Goal: Information Seeking & Learning: Understand process/instructions

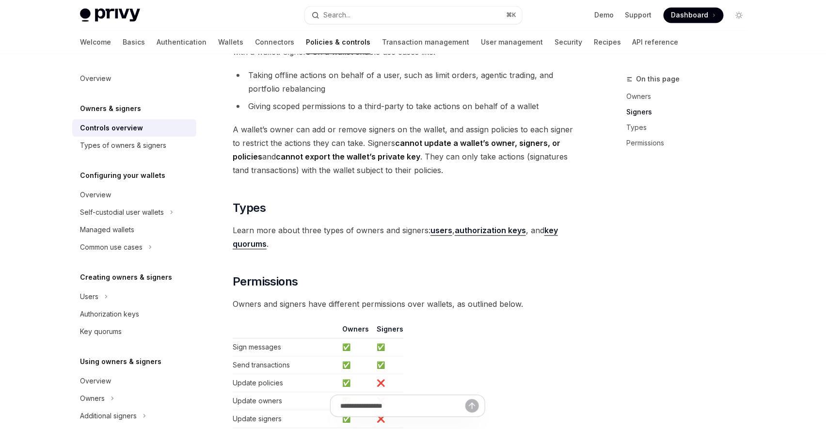
scroll to position [617, 0]
click at [512, 236] on span "Learn more about three types of owners and signers: users , authorization keys …" at bounding box center [407, 237] width 349 height 27
click at [512, 232] on strong "authorization keys" at bounding box center [489, 231] width 71 height 10
type textarea "*"
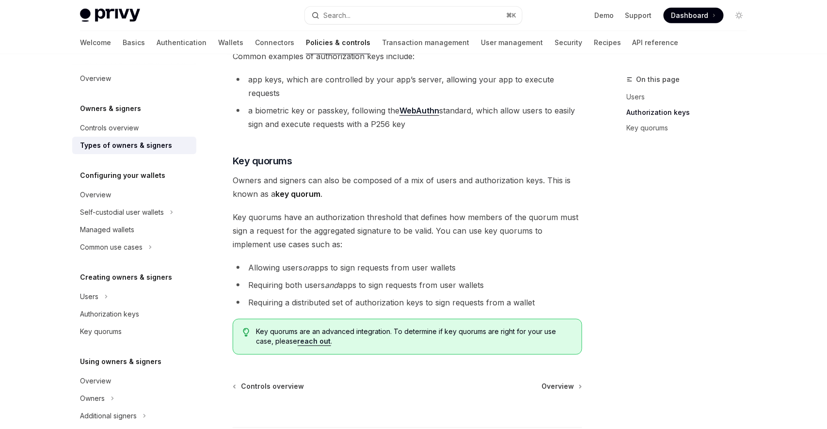
scroll to position [309, 0]
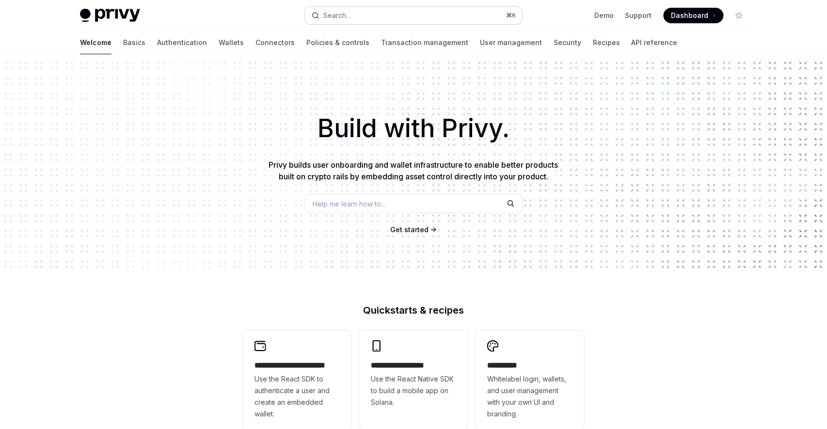
click at [350, 16] on div "Search..." at bounding box center [336, 16] width 27 height 12
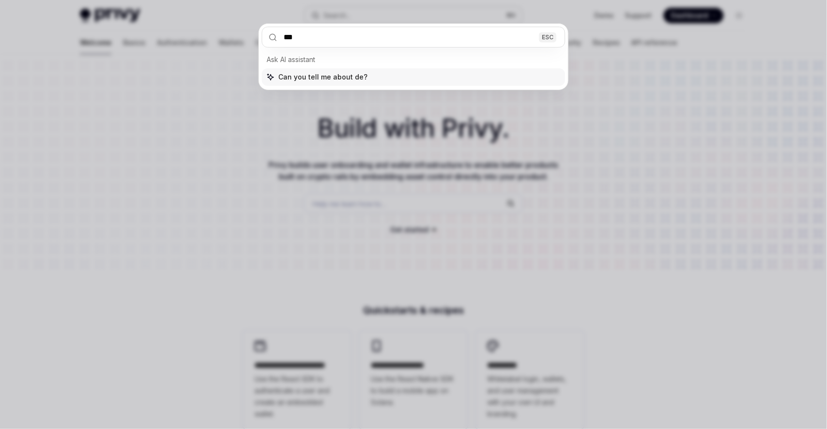
type input "****"
type textarea "*"
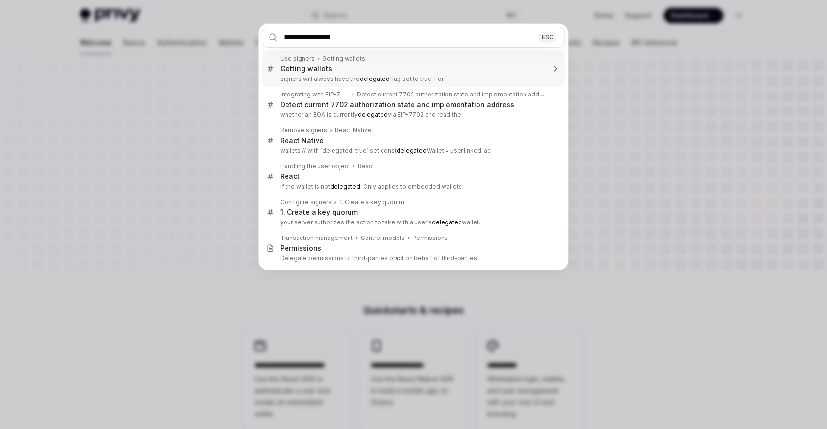
type input "**********"
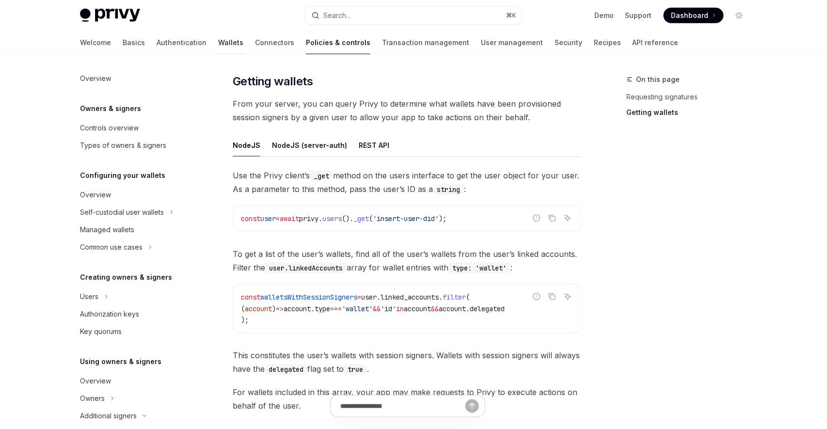
click at [218, 45] on link "Wallets" at bounding box center [230, 42] width 25 height 23
type textarea "*"
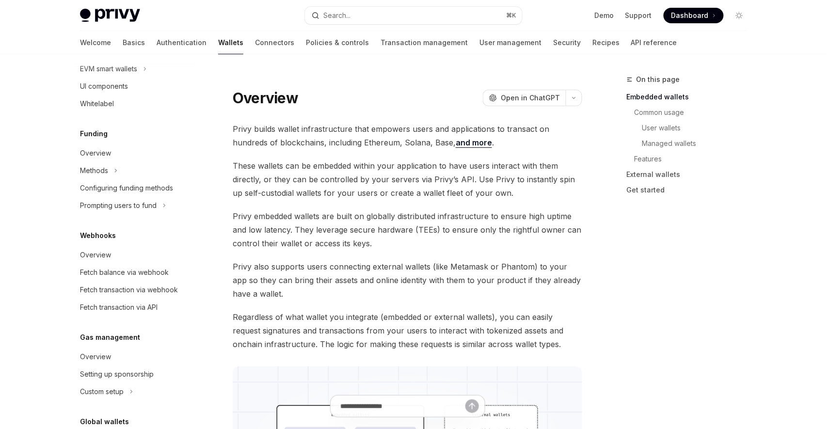
scroll to position [403, 0]
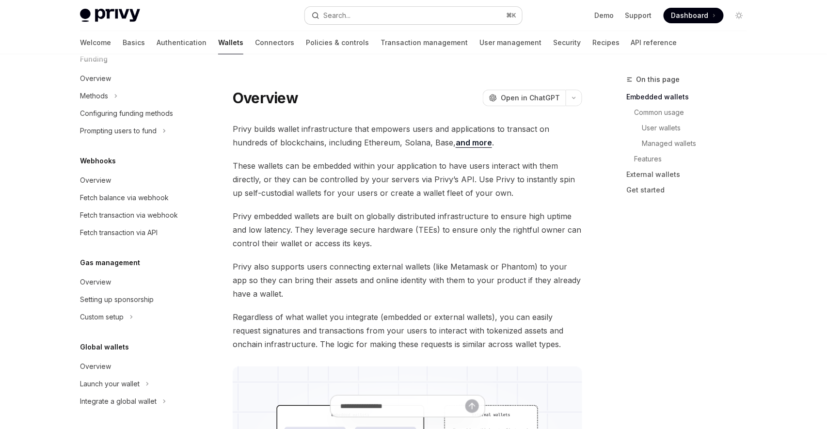
click at [379, 16] on button "Search... ⌘ K" at bounding box center [413, 15] width 217 height 17
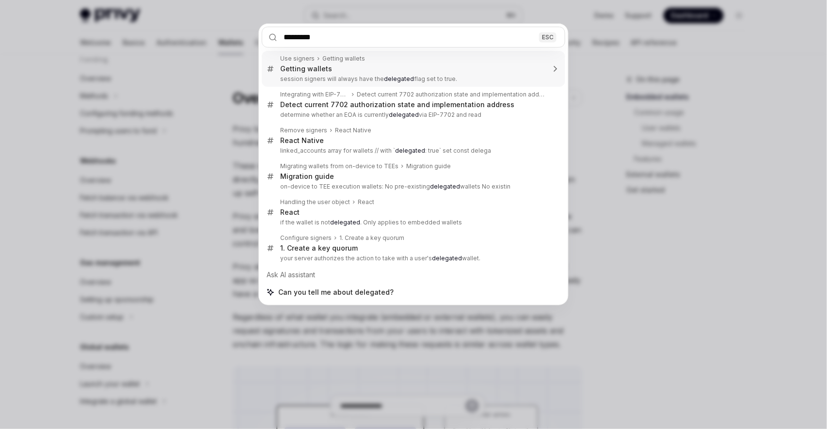
type input "********"
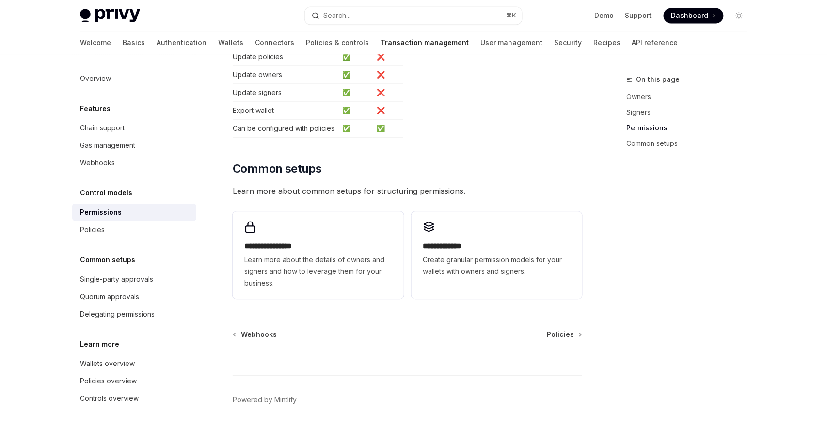
scroll to position [661, 0]
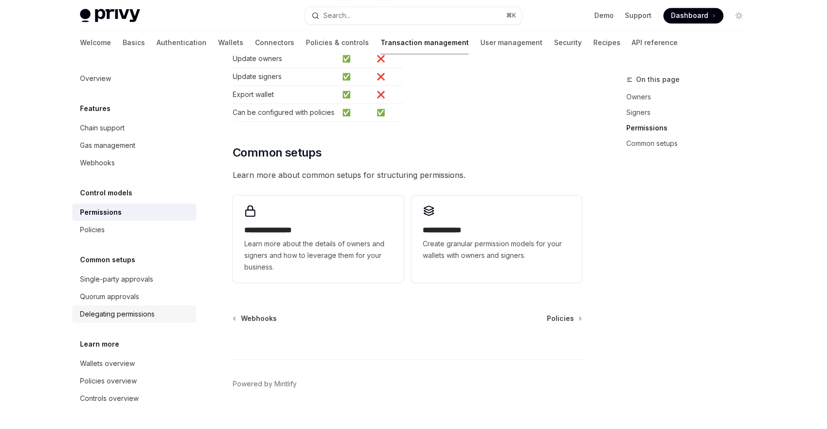
click at [134, 314] on div "Delegating permissions" at bounding box center [117, 314] width 75 height 12
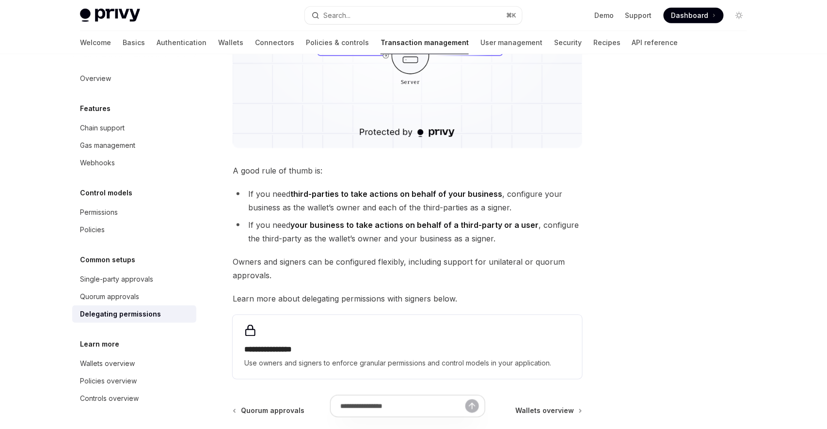
scroll to position [303, 0]
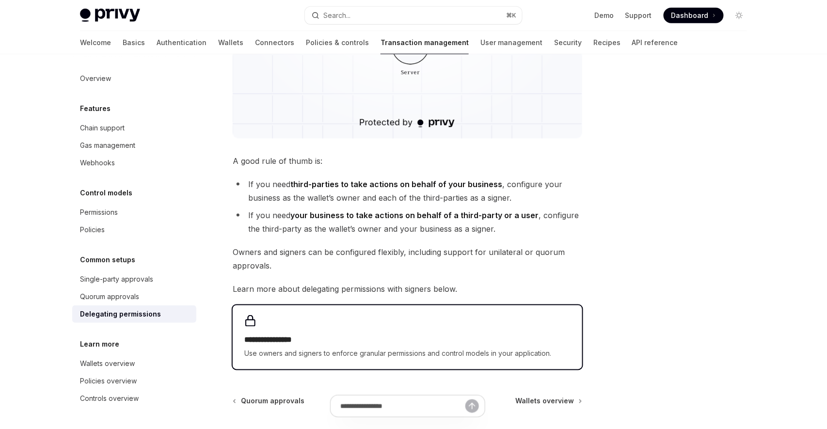
click at [287, 344] on h2 "**********" at bounding box center [407, 340] width 326 height 12
type textarea "*"
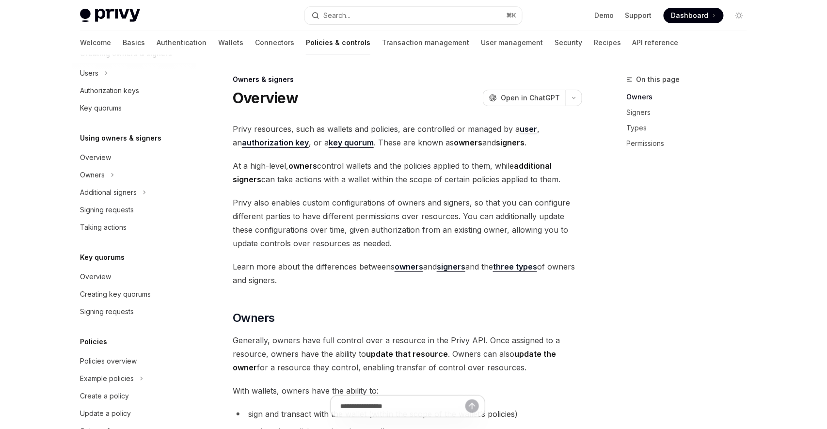
scroll to position [253, 0]
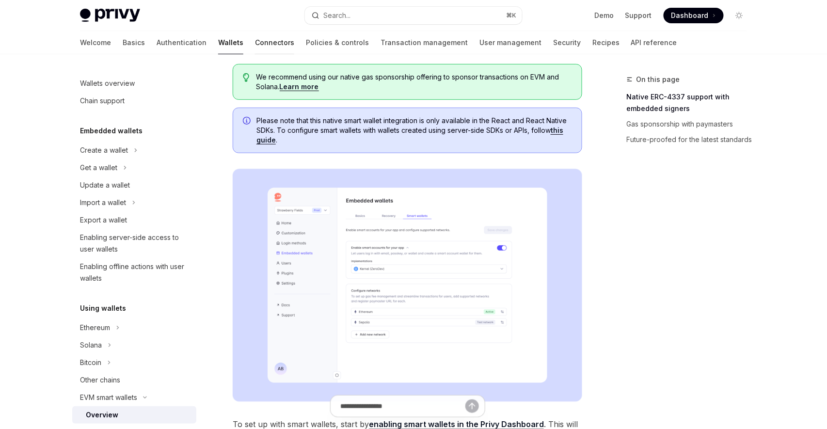
click at [255, 42] on link "Connectors" at bounding box center [274, 42] width 39 height 23
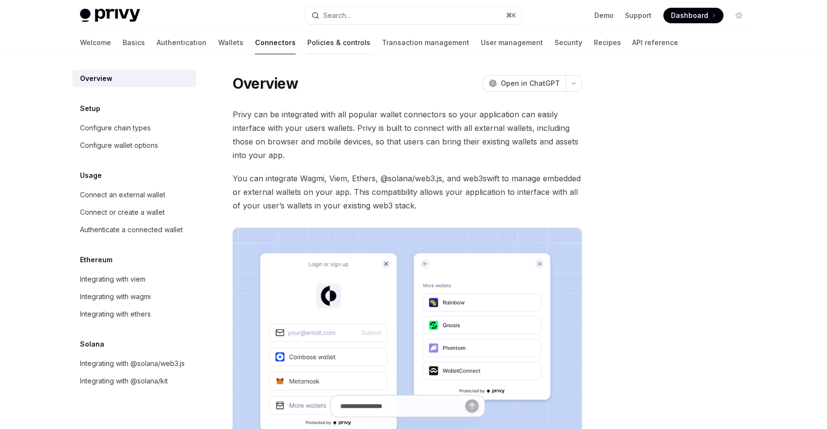
click at [307, 37] on link "Policies & controls" at bounding box center [338, 42] width 63 height 23
type textarea "*"
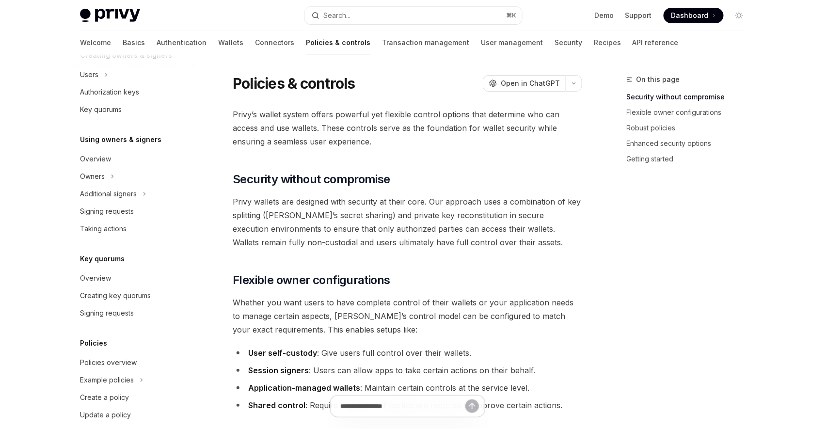
scroll to position [253, 0]
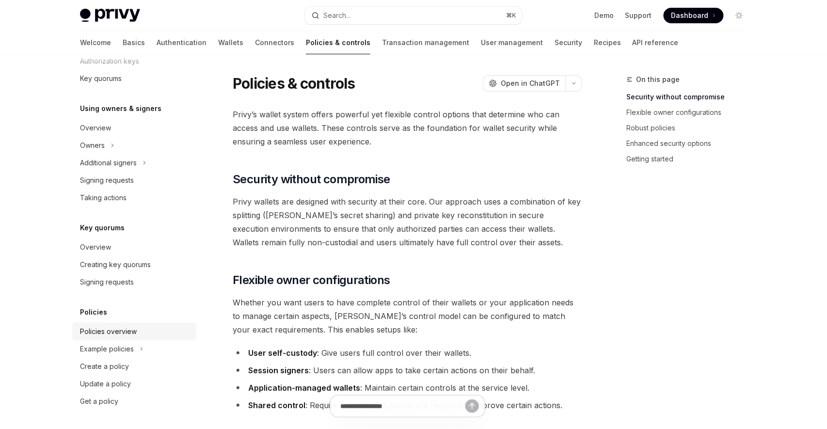
click at [138, 335] on div "Policies overview" at bounding box center [135, 332] width 110 height 12
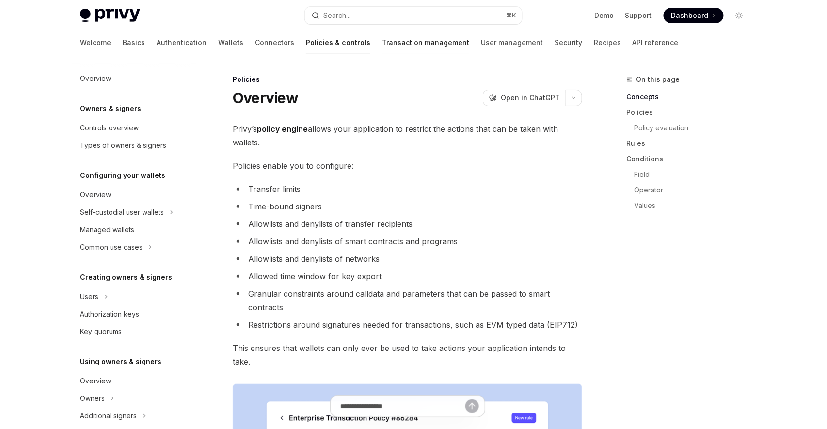
click at [382, 45] on link "Transaction management" at bounding box center [425, 42] width 87 height 23
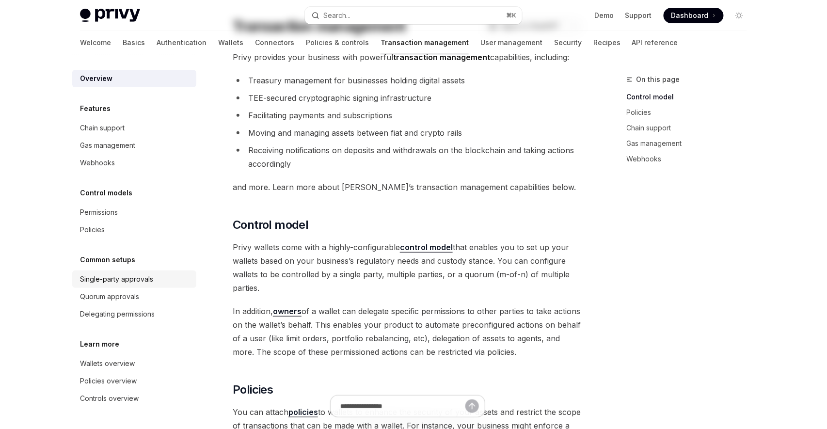
scroll to position [63, 0]
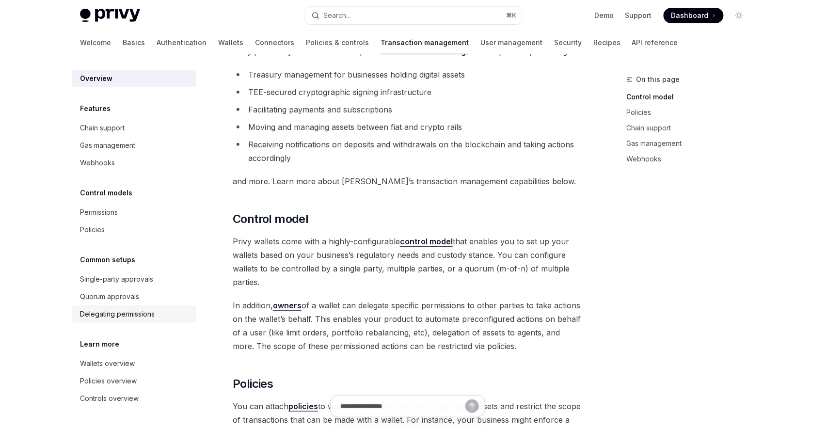
click at [152, 318] on div "Delegating permissions" at bounding box center [117, 314] width 75 height 12
type textarea "*"
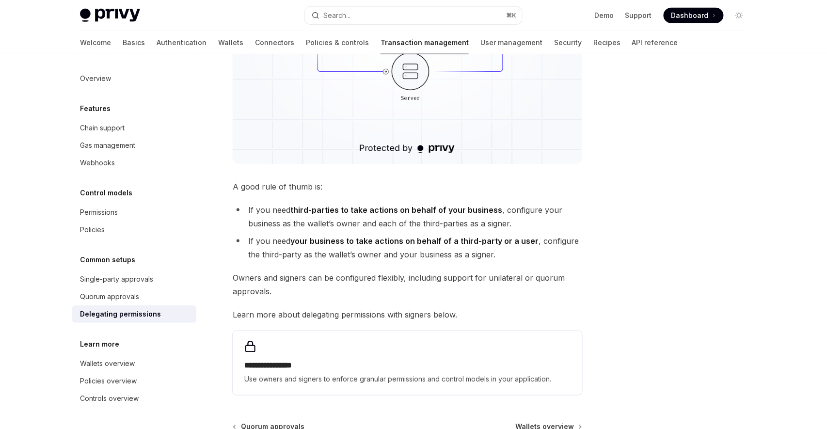
scroll to position [382, 0]
